Goal: Task Accomplishment & Management: Manage account settings

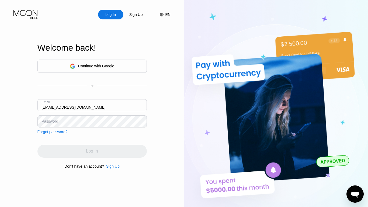
type input "[EMAIL_ADDRESS][DOMAIN_NAME]"
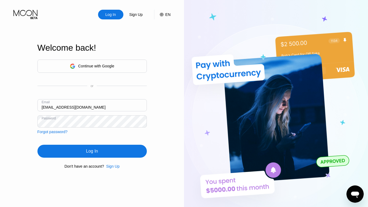
click at [92, 152] on div "Log In" at bounding box center [92, 150] width 12 height 5
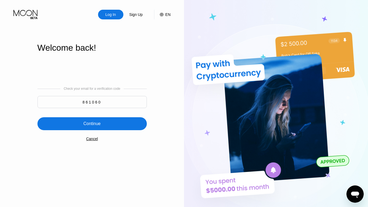
type input "861060"
click at [92, 124] on div "Continue" at bounding box center [91, 123] width 17 height 5
